Goal: Find specific fact: Find specific fact

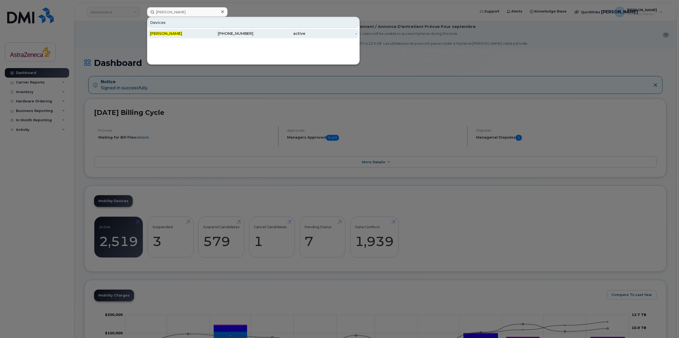
type input "[PERSON_NAME]"
drag, startPoint x: 202, startPoint y: 31, endPoint x: 202, endPoint y: 37, distance: 6.4
click at [202, 31] on div "[PHONE_NUMBER]" at bounding box center [228, 33] width 52 height 5
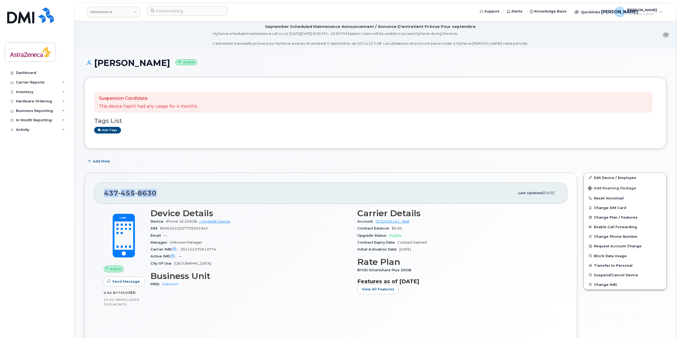
drag, startPoint x: 129, startPoint y: 191, endPoint x: 99, endPoint y: 189, distance: 30.3
click at [99, 189] on div "[PHONE_NUMBER] Last updated [DATE]" at bounding box center [330, 192] width 473 height 21
copy span "[PHONE_NUMBER]"
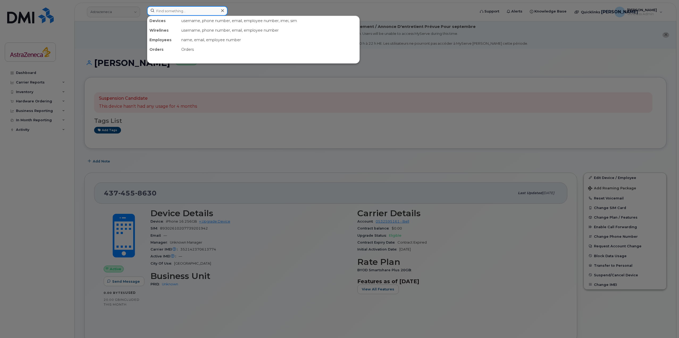
click at [193, 8] on input at bounding box center [187, 11] width 81 height 10
paste input "352142370613774"
type input "352142370613774"
